Goal: Task Accomplishment & Management: Complete application form

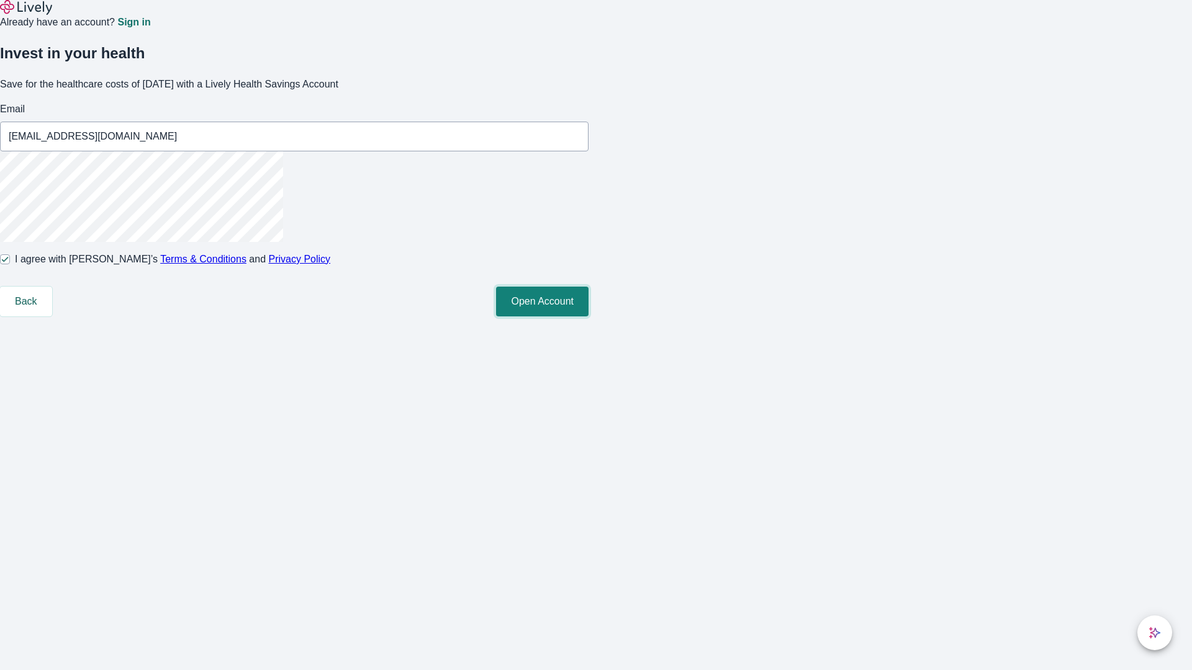
click at [588, 317] on button "Open Account" at bounding box center [542, 302] width 92 height 30
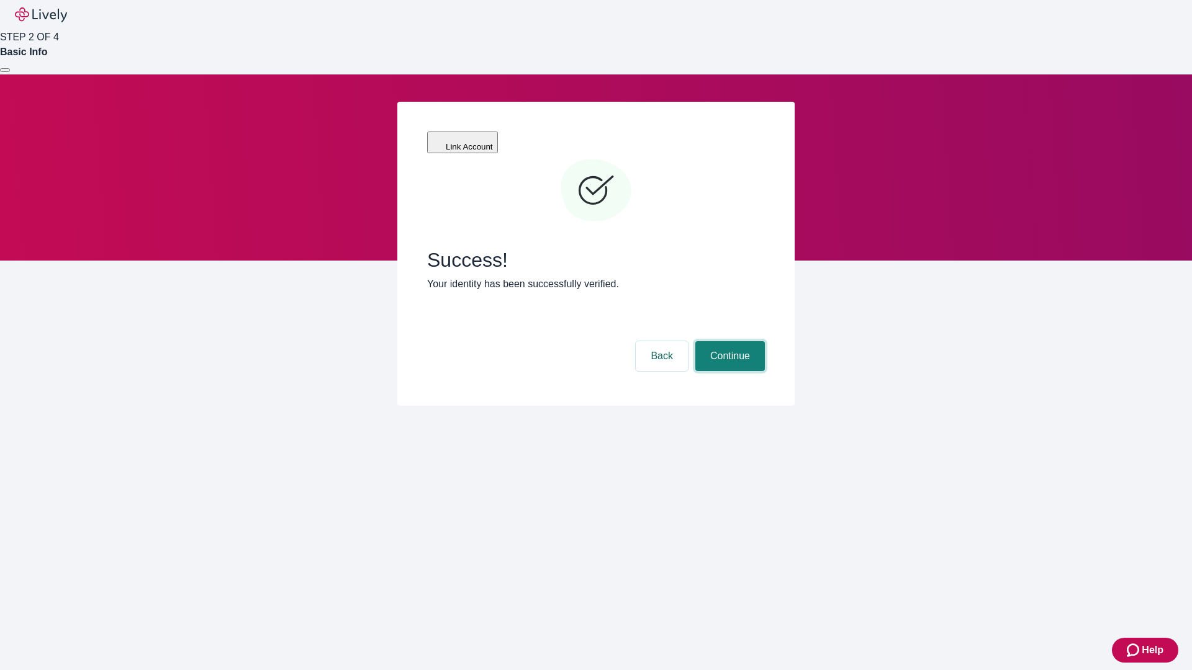
click at [728, 341] on button "Continue" at bounding box center [730, 356] width 70 height 30
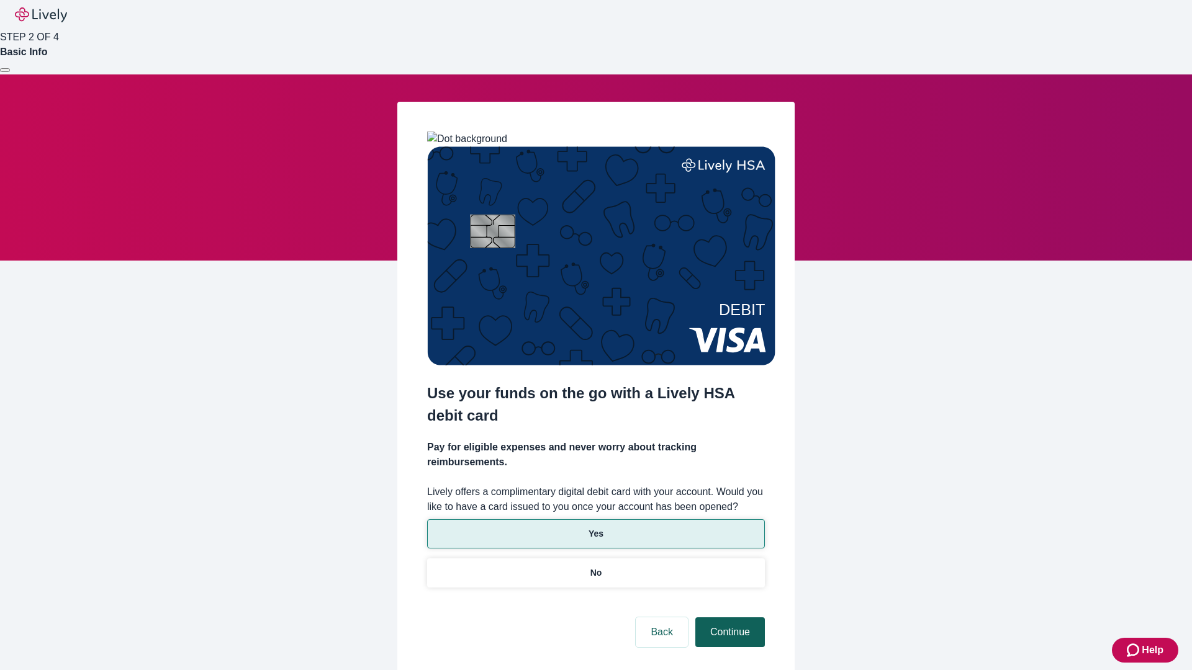
click at [595, 567] on p "No" at bounding box center [596, 573] width 12 height 13
click at [728, 618] on button "Continue" at bounding box center [730, 633] width 70 height 30
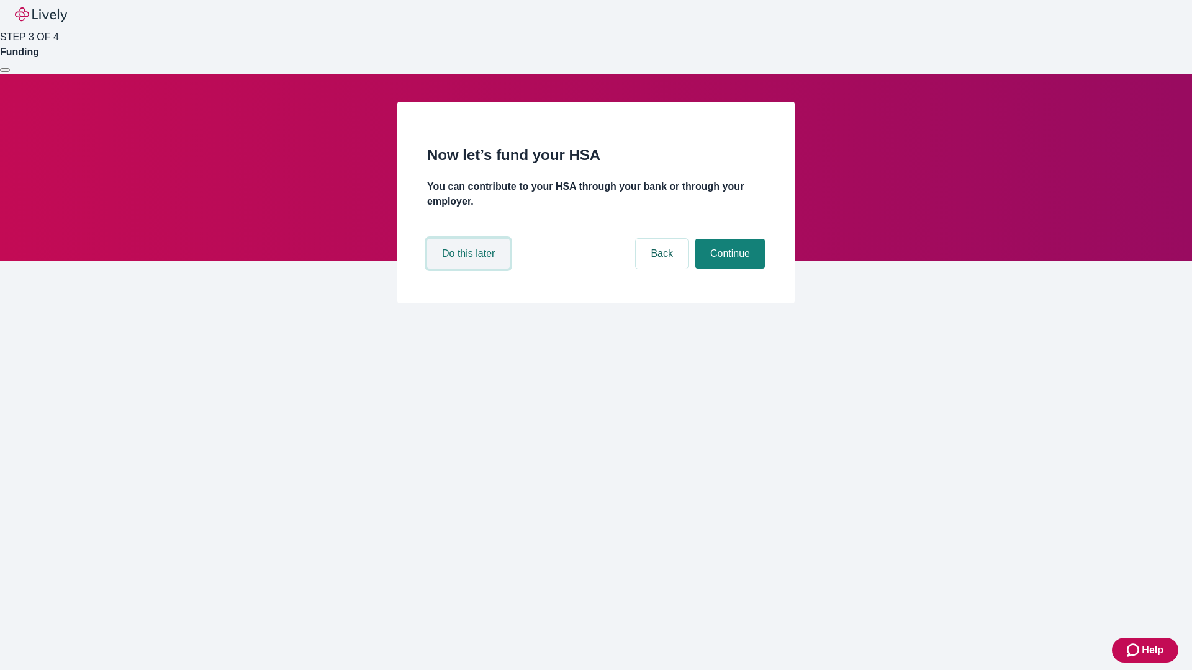
click at [470, 269] on button "Do this later" at bounding box center [468, 254] width 83 height 30
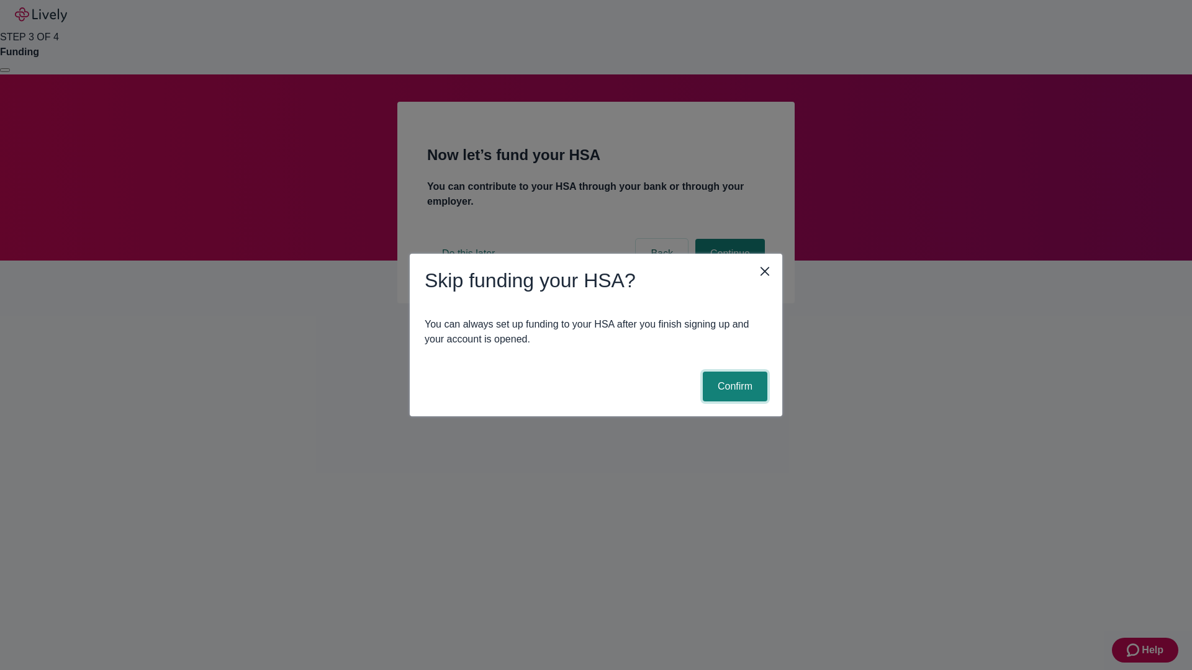
click at [733, 387] on button "Confirm" at bounding box center [735, 387] width 65 height 30
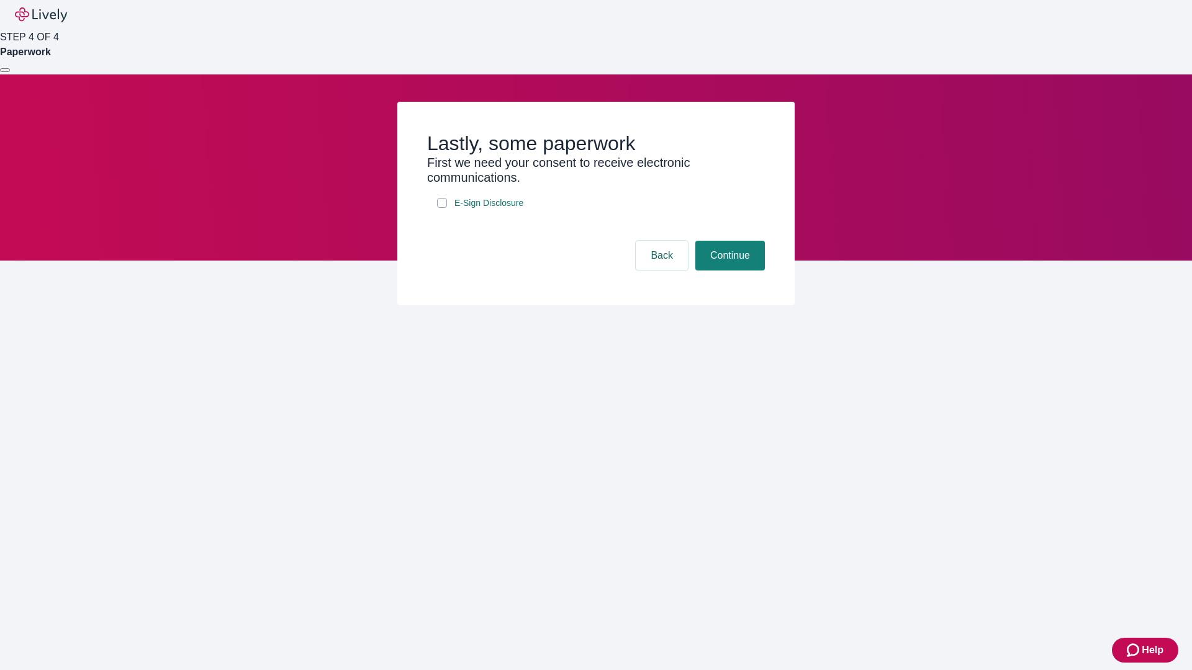
click at [442, 208] on input "E-Sign Disclosure" at bounding box center [442, 203] width 10 height 10
checkbox input "true"
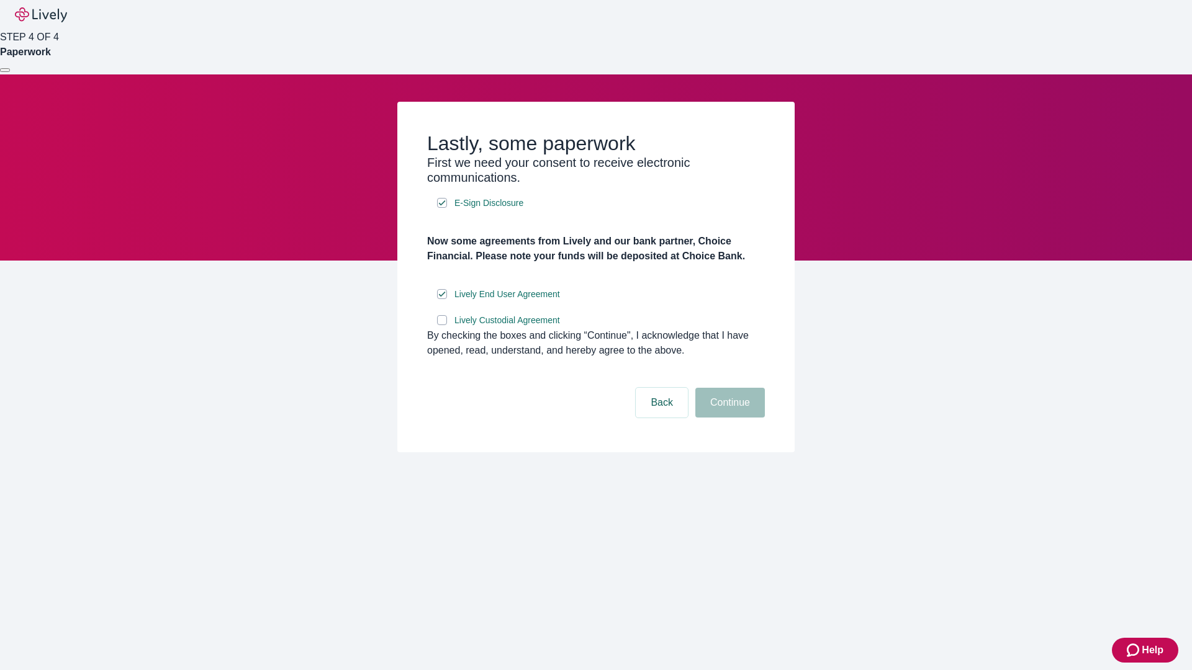
click at [442, 325] on input "Lively Custodial Agreement" at bounding box center [442, 320] width 10 height 10
checkbox input "true"
click at [728, 418] on button "Continue" at bounding box center [730, 403] width 70 height 30
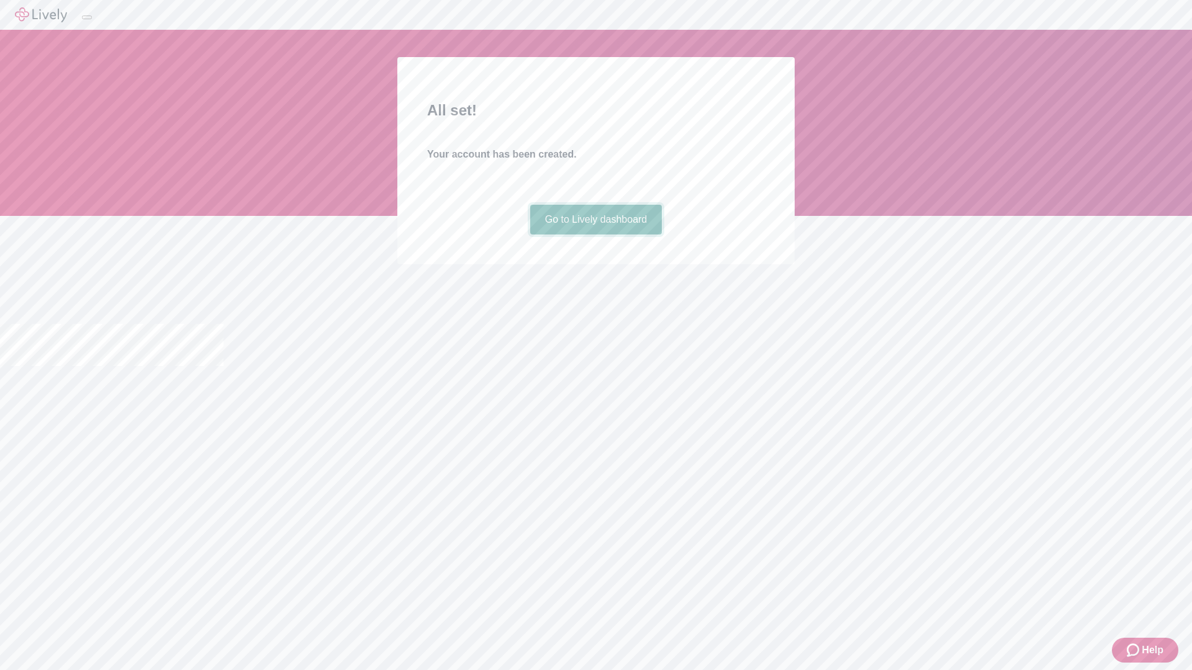
click at [595, 235] on link "Go to Lively dashboard" at bounding box center [596, 220] width 132 height 30
